Goal: Browse casually: Explore the website without a specific task or goal

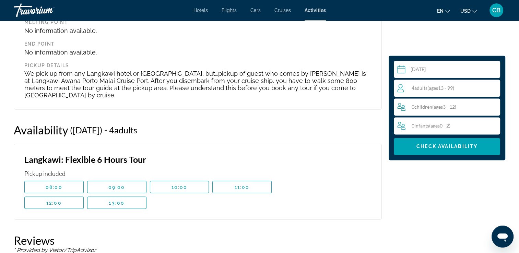
scroll to position [1149, 0]
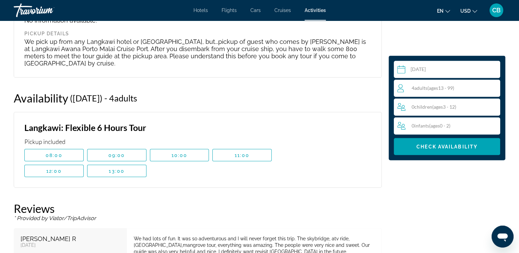
drag, startPoint x: 402, startPoint y: 190, endPoint x: 408, endPoint y: 186, distance: 7.1
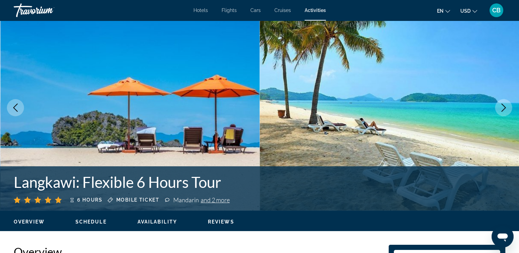
scroll to position [12, 0]
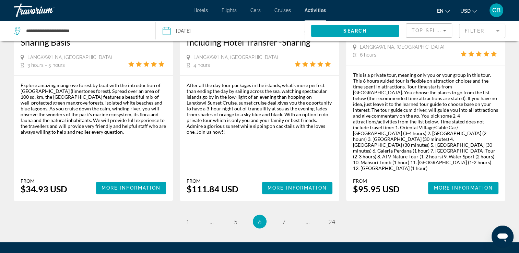
scroll to position [1079, 0]
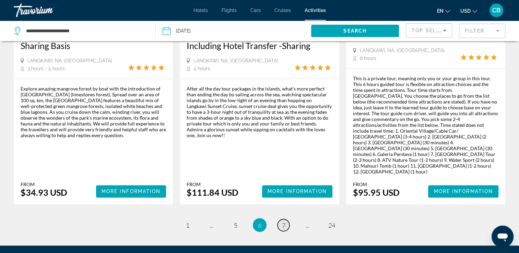
click at [282, 221] on span "7" at bounding box center [283, 225] width 3 height 8
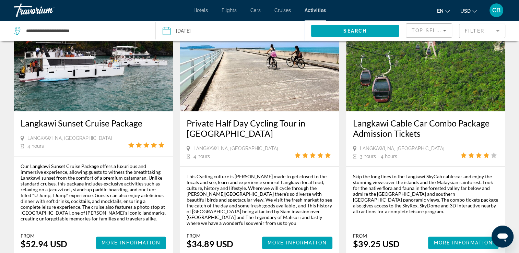
scroll to position [967, 0]
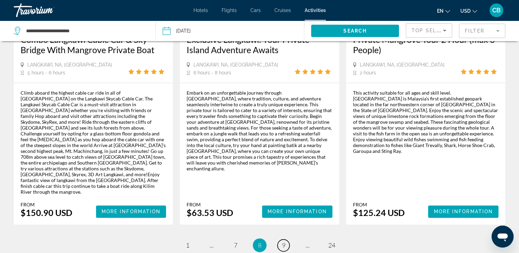
scroll to position [1098, 0]
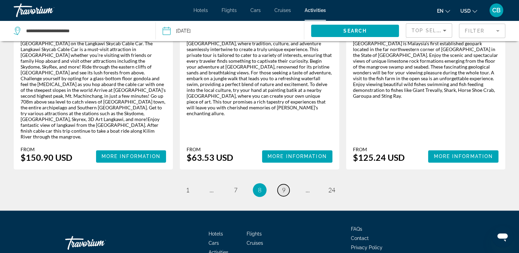
click at [284, 186] on span "9" at bounding box center [283, 190] width 3 height 8
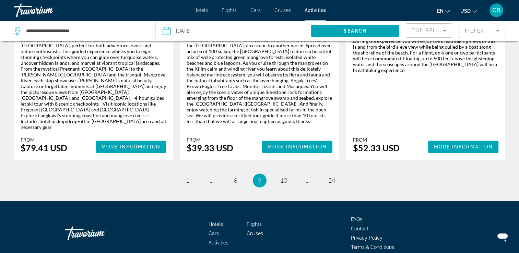
scroll to position [1113, 0]
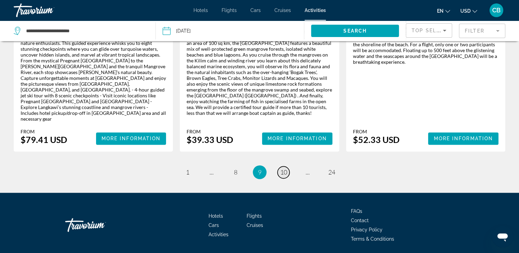
click at [284, 168] on span "10" at bounding box center [283, 172] width 7 height 8
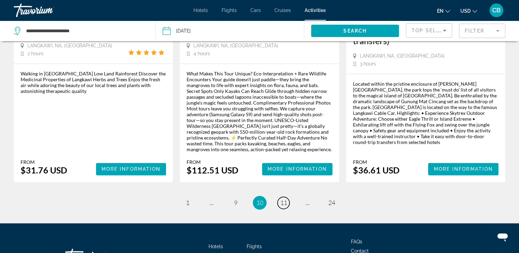
scroll to position [1108, 0]
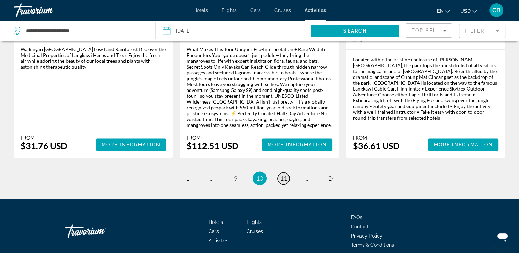
click at [283, 175] on span "11" at bounding box center [283, 179] width 7 height 8
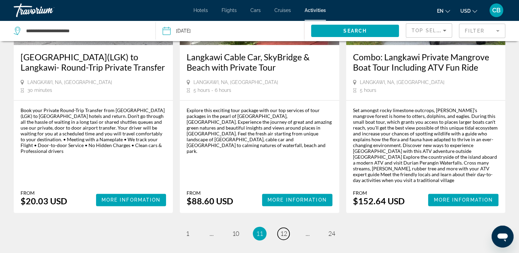
scroll to position [1035, 0]
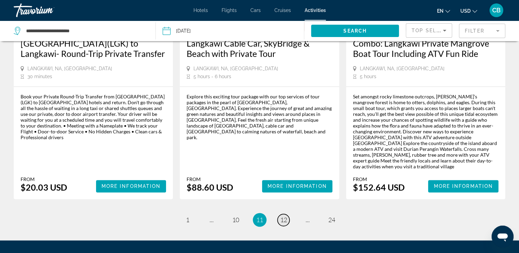
click at [284, 216] on span "12" at bounding box center [283, 220] width 7 height 8
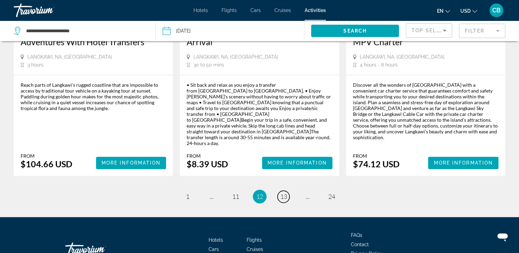
scroll to position [1014, 0]
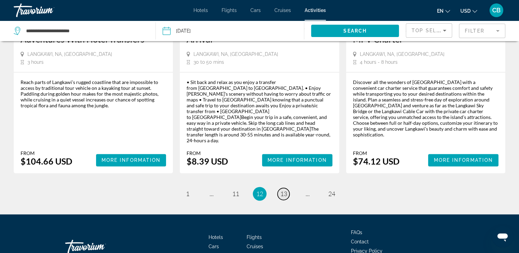
click at [283, 190] on span "13" at bounding box center [283, 194] width 7 height 8
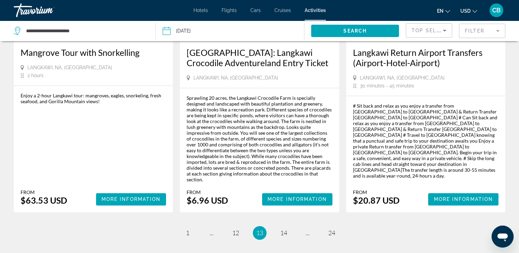
scroll to position [1087, 0]
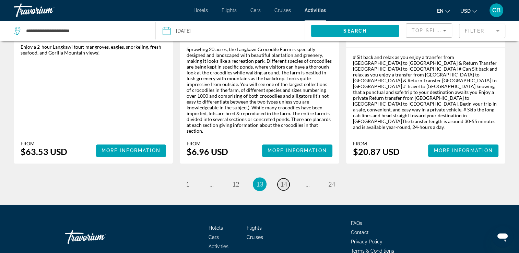
click at [284, 180] on span "14" at bounding box center [283, 184] width 7 height 8
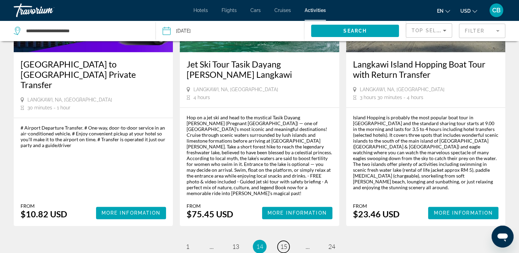
scroll to position [1017, 0]
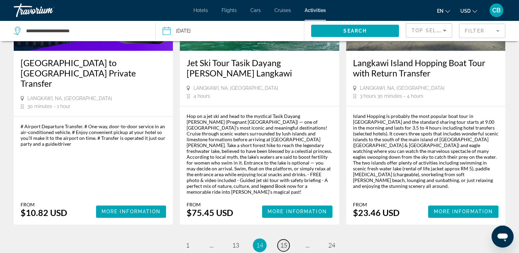
click at [281, 242] on span "15" at bounding box center [283, 246] width 7 height 8
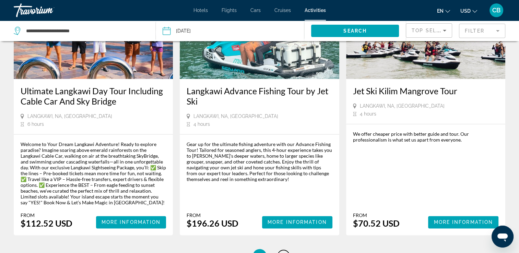
scroll to position [1037, 0]
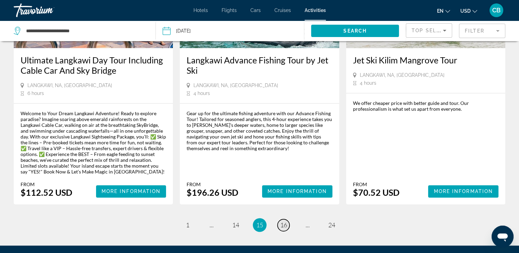
click at [282, 221] on span "16" at bounding box center [283, 225] width 7 height 8
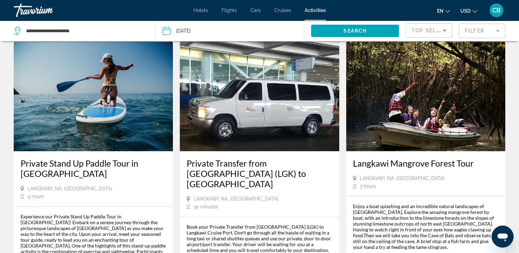
scroll to position [310, 0]
